Goal: Task Accomplishment & Management: Manage account settings

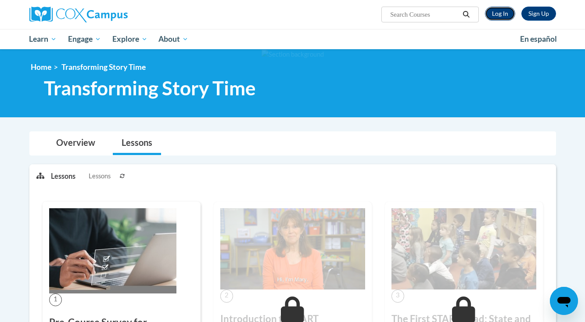
click at [499, 15] on link "Log In" at bounding box center [500, 14] width 30 height 14
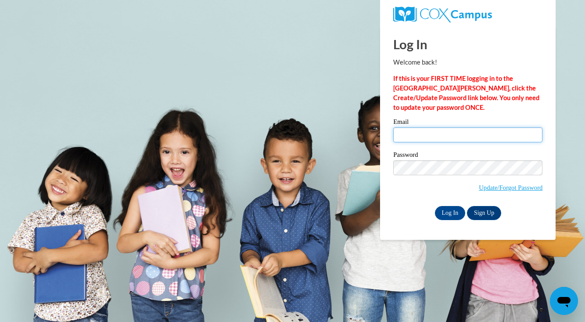
type input "li-ji.cao@k12.hi.us"
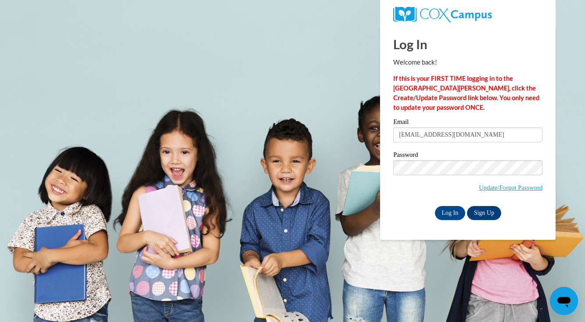
click at [409, 183] on span "Update/Forgot Password" at bounding box center [467, 178] width 149 height 36
click at [444, 208] on input "Log In" at bounding box center [450, 213] width 31 height 14
